Goal: Check status

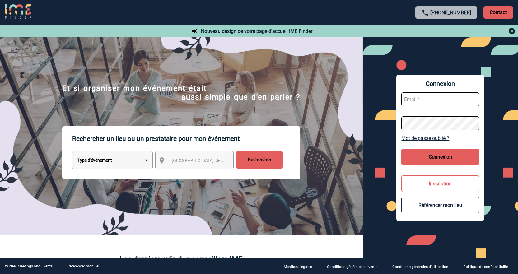
type input "[EMAIL_ADDRESS][DOMAIN_NAME]"
click at [293, 160] on button "Connexion" at bounding box center [440, 157] width 78 height 16
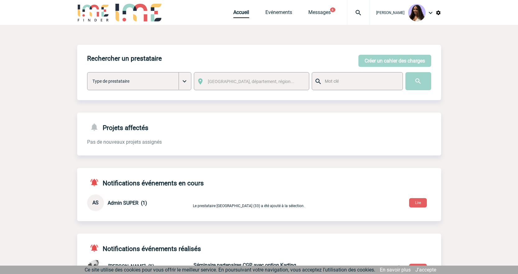
click at [347, 7] on div at bounding box center [358, 12] width 23 height 25
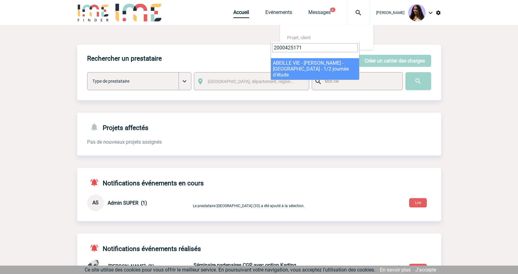
type input "2000425171"
select select "24672"
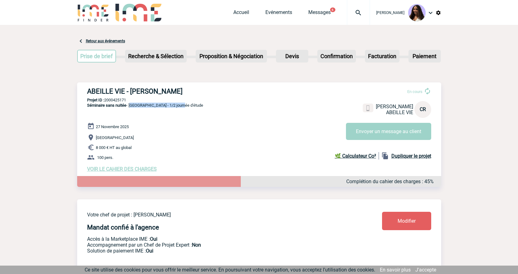
drag, startPoint x: 130, startPoint y: 106, endPoint x: 187, endPoint y: 109, distance: 57.0
click at [187, 109] on div "ABEILLE VIE - Catherine RANSON En cours Catherine RANSON ABEILLE VIE CR Envoyer…" at bounding box center [259, 129] width 364 height 95
copy span "RENNES - 1/2 journée d'étude"
click at [121, 98] on div "ABEILLE VIE - Catherine RANSON En cours Catherine RANSON ABEILLE VIE CR Envoyer…" at bounding box center [259, 129] width 364 height 95
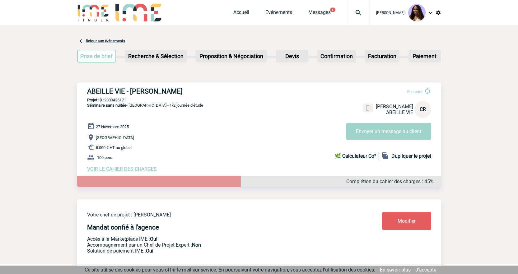
copy p "2000425171"
click at [347, 13] on img at bounding box center [358, 12] width 22 height 7
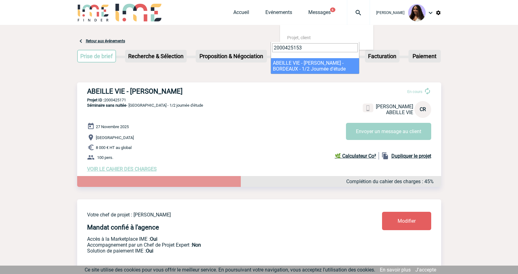
type input "2000425153"
select select "24654"
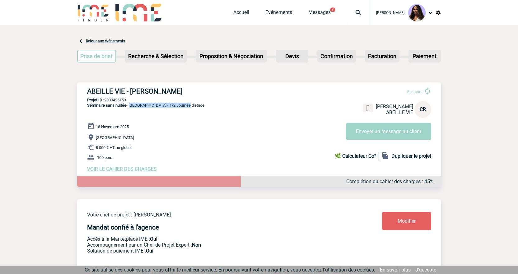
drag, startPoint x: 129, startPoint y: 106, endPoint x: 191, endPoint y: 110, distance: 62.0
click at [191, 110] on div "ABEILLE VIE - Catherine RANSON En cours Catherine RANSON ABEILLE VIE CR Envoyer…" at bounding box center [259, 129] width 364 height 95
copy span "BORDEAUX - 1/2 Journée d'étude"
click at [120, 101] on p "Projet ID : 2000425153" at bounding box center [259, 100] width 364 height 5
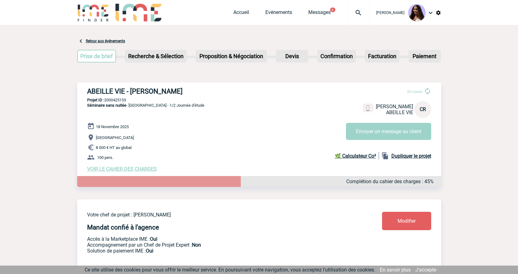
copy p "2000425153"
